Goal: Transaction & Acquisition: Subscribe to service/newsletter

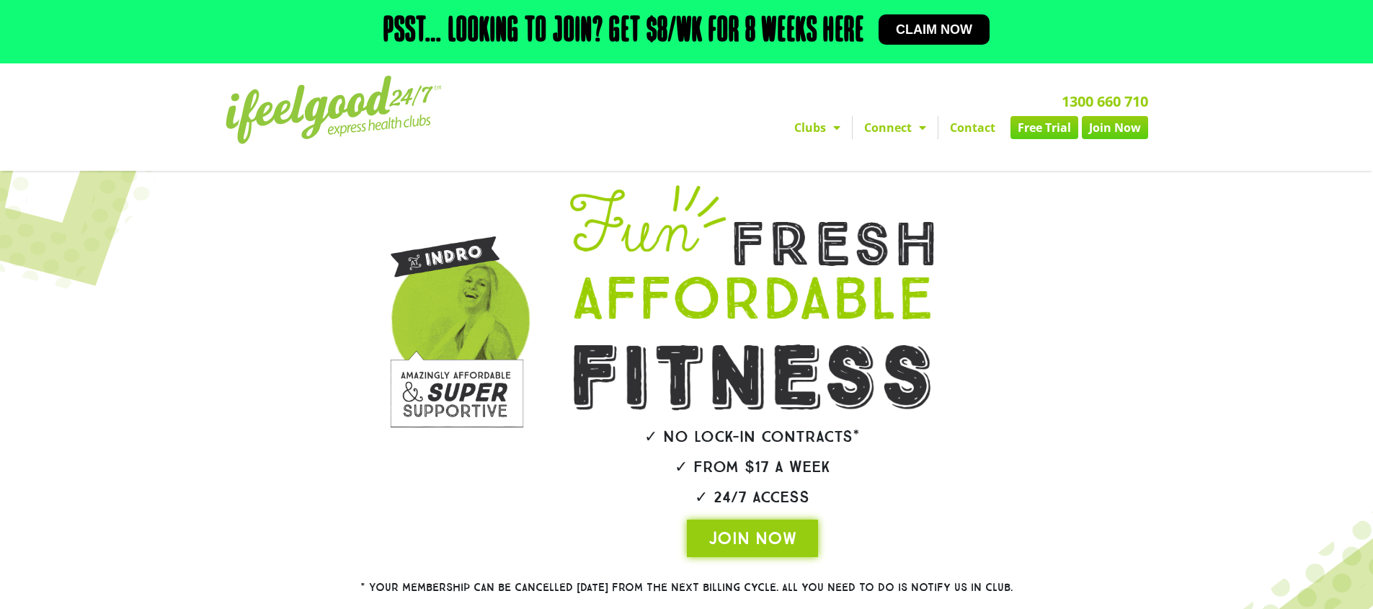
click at [820, 130] on link "Clubs" at bounding box center [817, 127] width 69 height 23
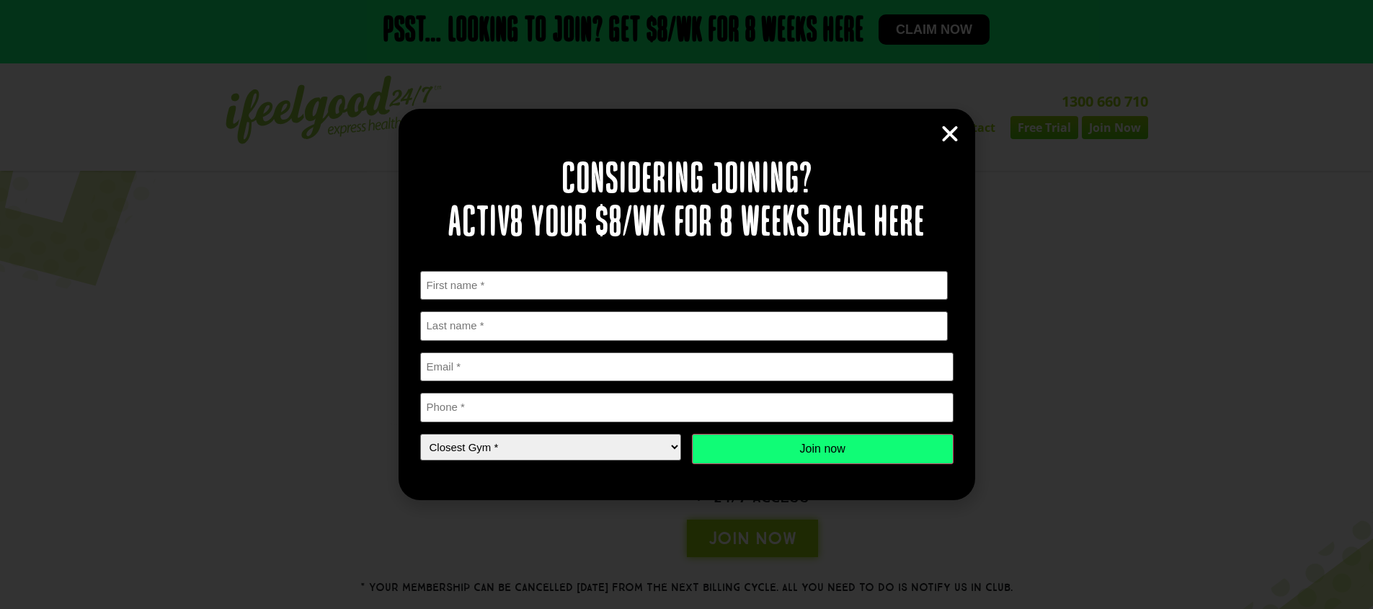
click at [952, 135] on icon "Close" at bounding box center [950, 134] width 22 height 22
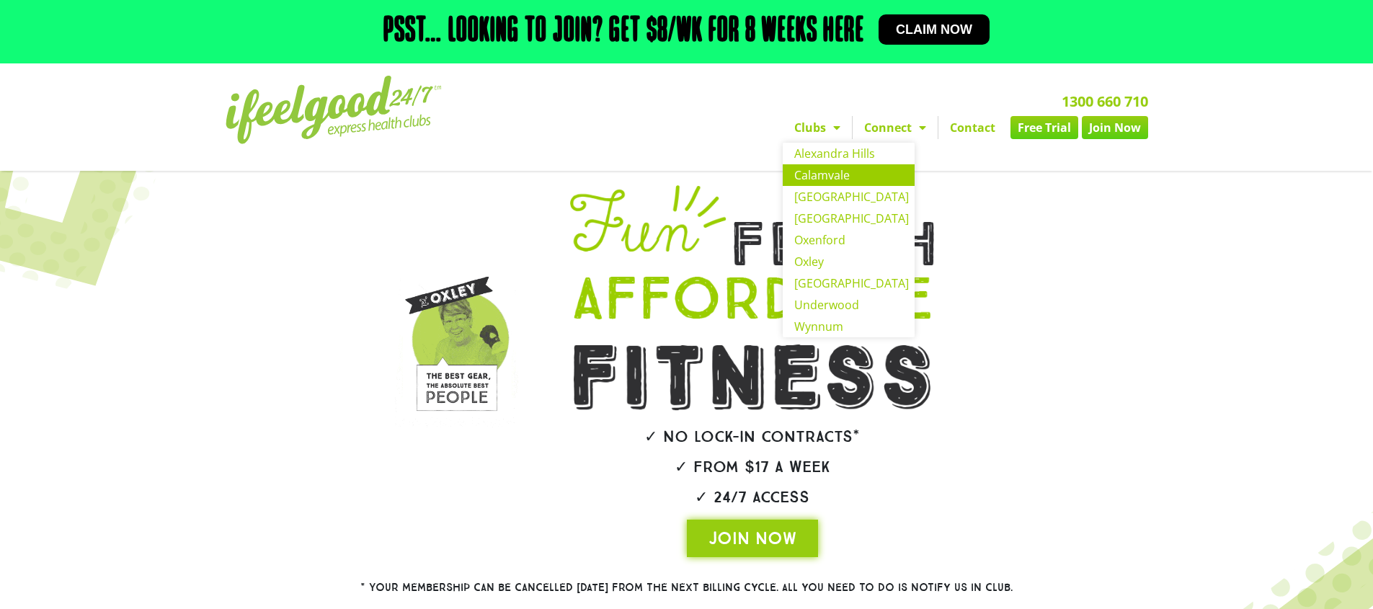
click at [812, 175] on link "Calamvale" at bounding box center [849, 175] width 132 height 22
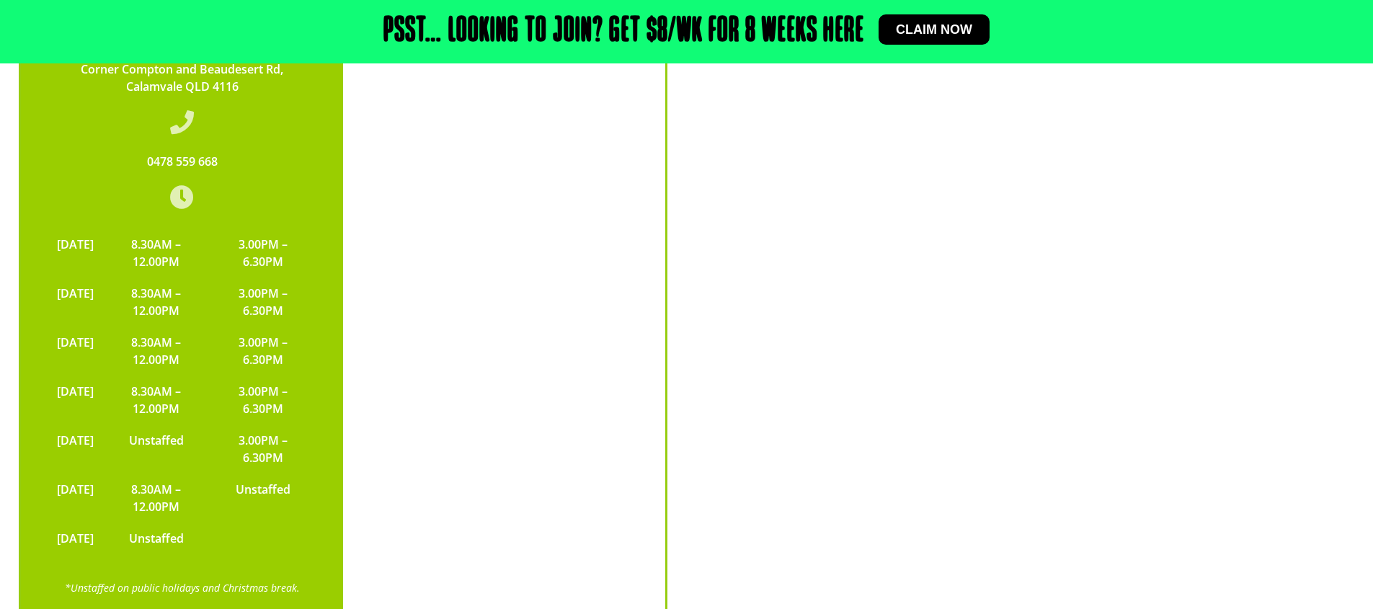
scroll to position [3484, 0]
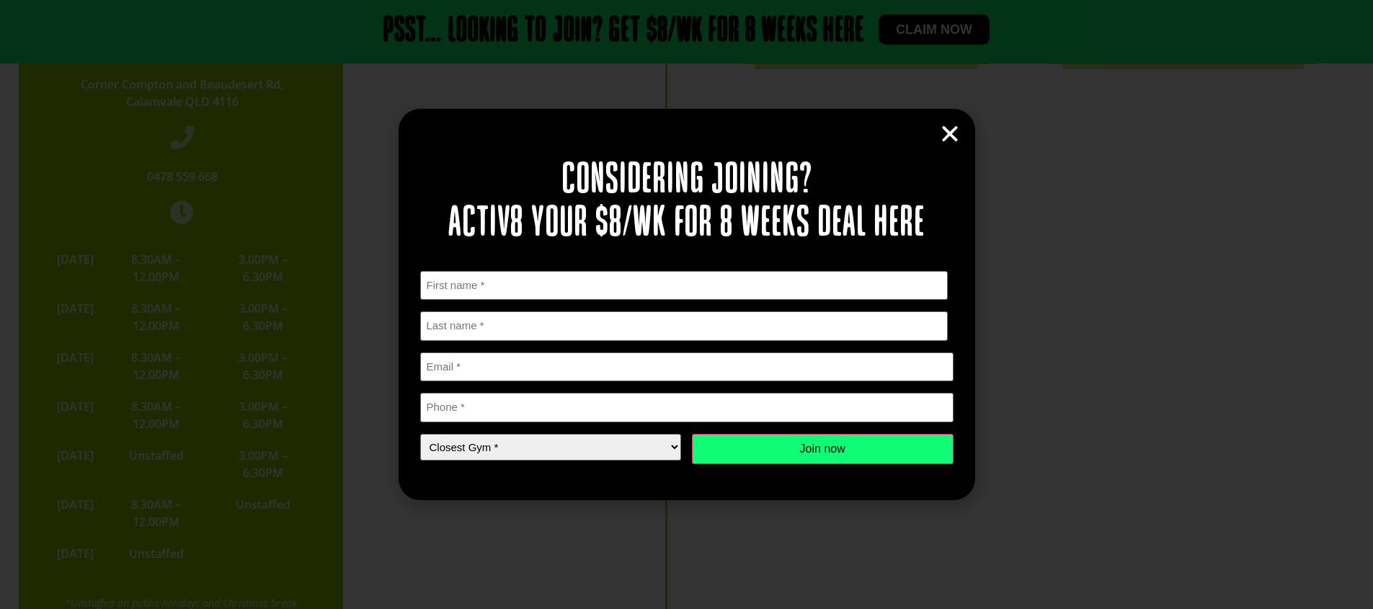
click at [955, 137] on icon "Close" at bounding box center [950, 134] width 22 height 22
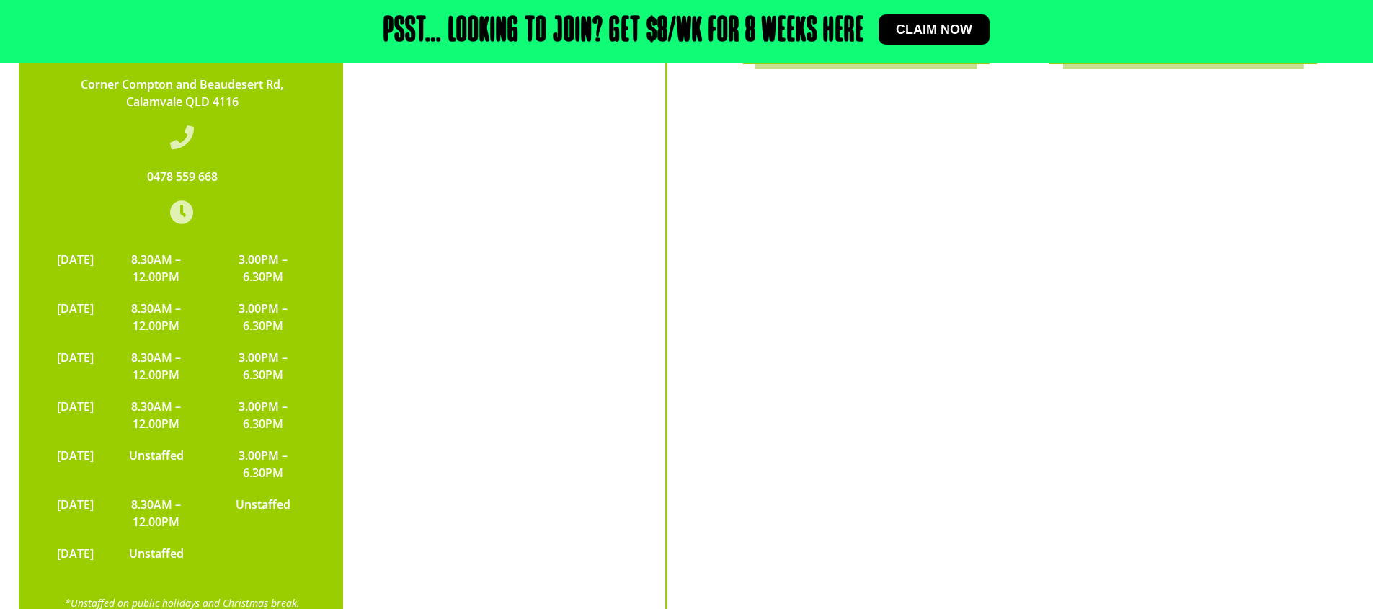
click at [765, 22] on h2 "Psst… Looking to join? Get $8/wk for 8 weeks here" at bounding box center [623, 31] width 481 height 35
click at [964, 43] on link "Claim now" at bounding box center [934, 29] width 111 height 30
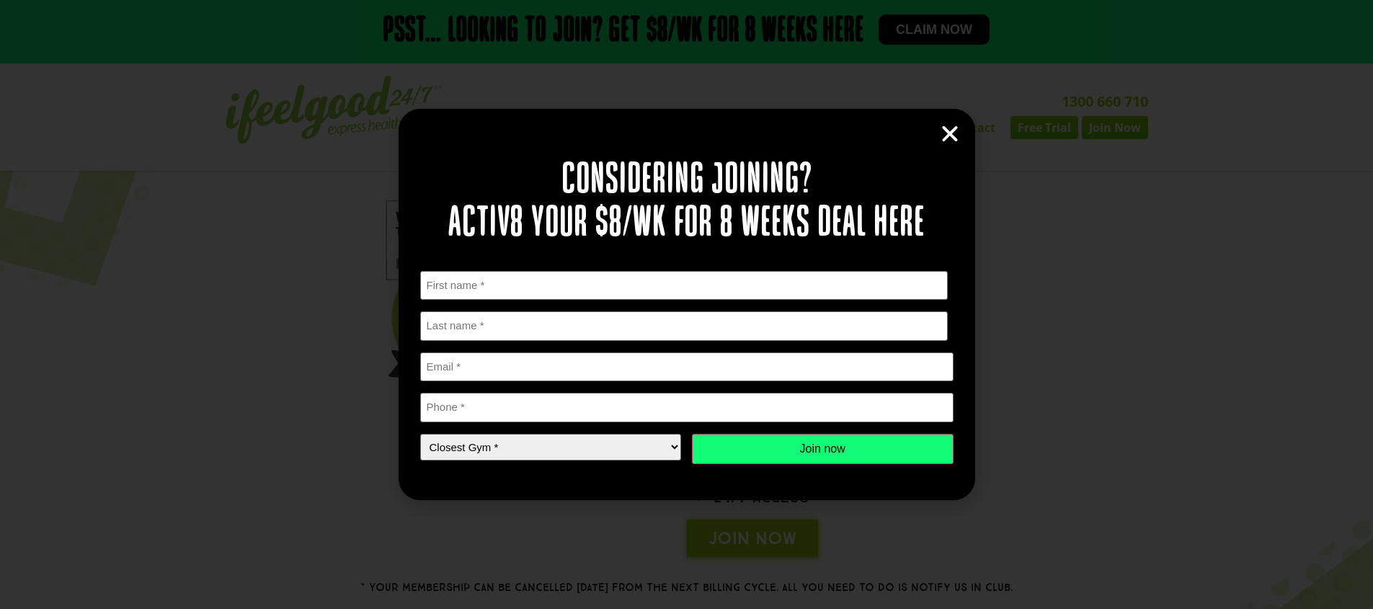
click at [956, 144] on icon "Close" at bounding box center [950, 134] width 22 height 22
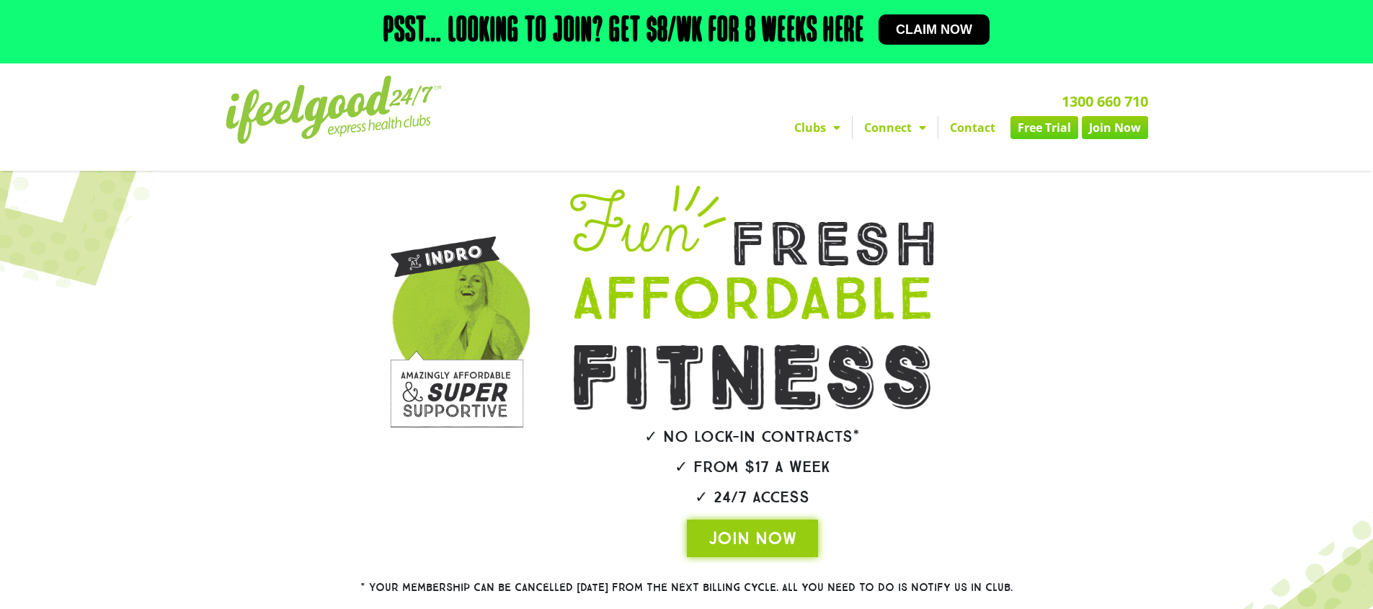
click at [701, 38] on h2 "Psst… Looking to join? Get $8/wk for 8 weeks here" at bounding box center [623, 31] width 481 height 35
